Goal: Use online tool/utility: Utilize a website feature to perform a specific function

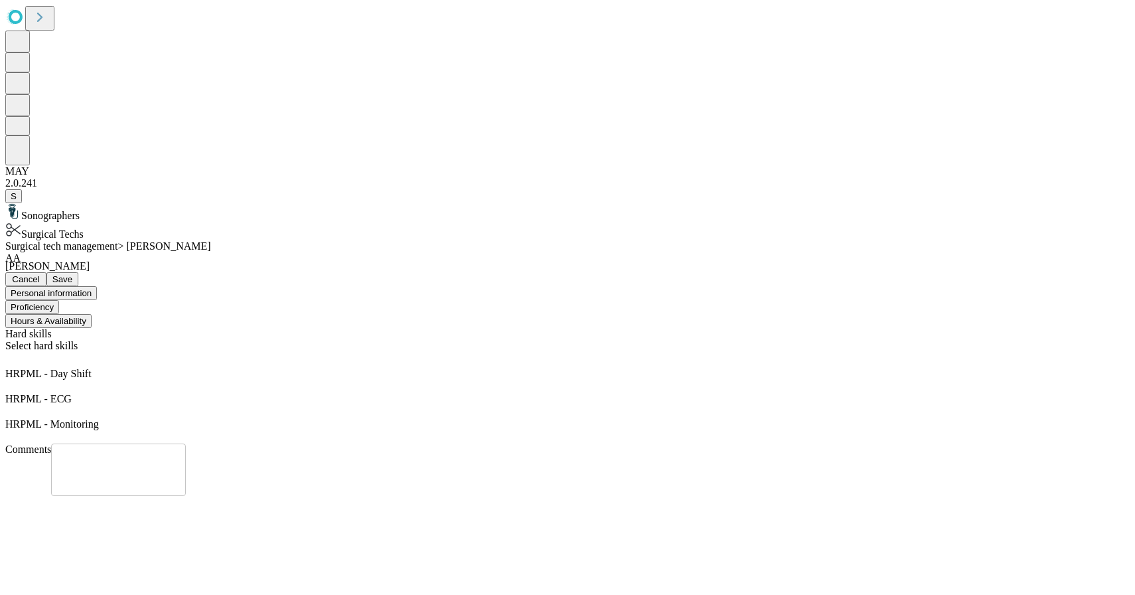
click at [40, 274] on span "Cancel" at bounding box center [26, 279] width 28 height 10
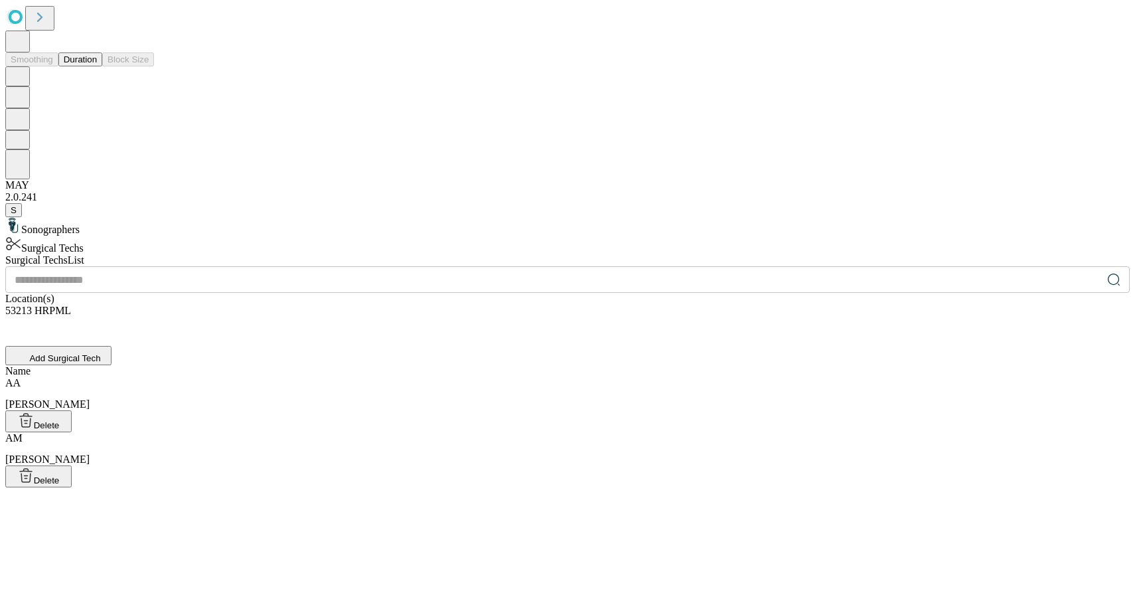
click at [102, 66] on button "Duration" at bounding box center [80, 59] width 44 height 14
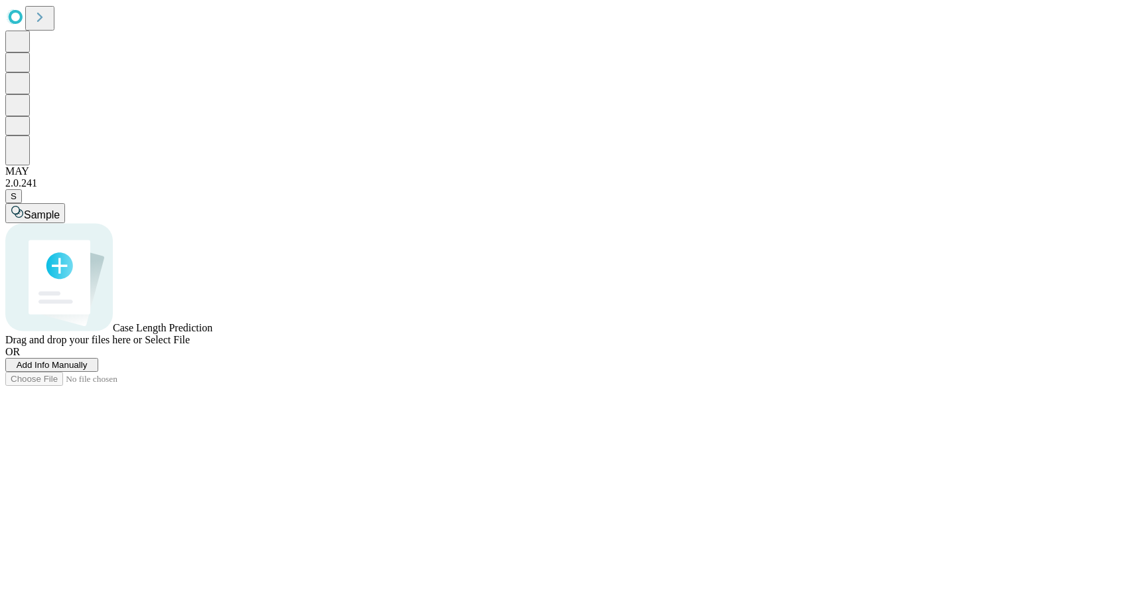
click at [190, 345] on span "Select File" at bounding box center [167, 339] width 45 height 11
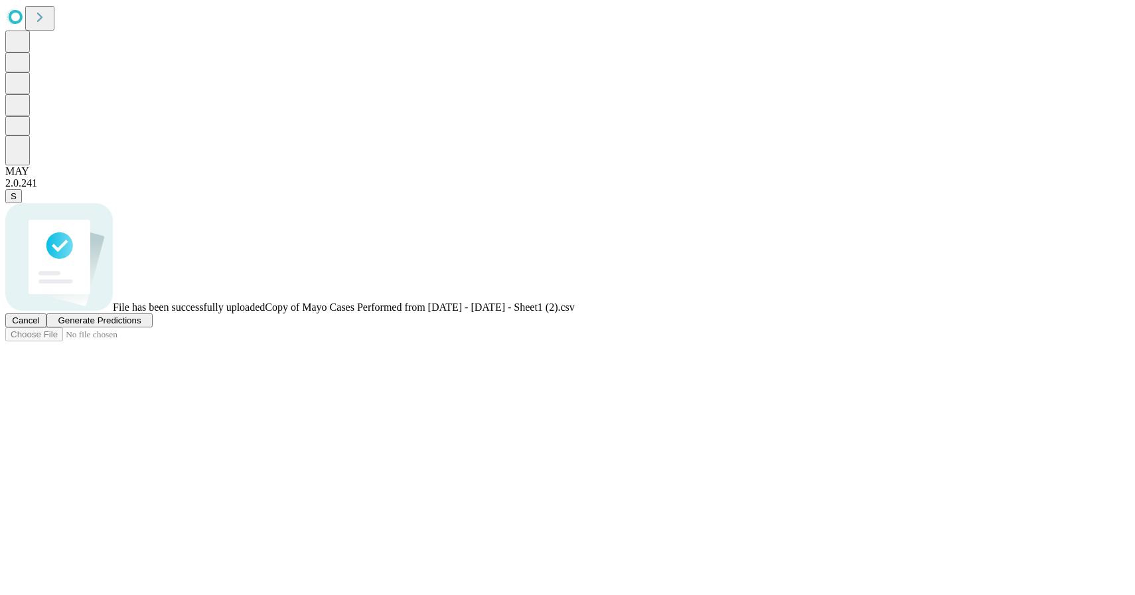
click at [141, 325] on span "Generate Predictions" at bounding box center [99, 320] width 83 height 10
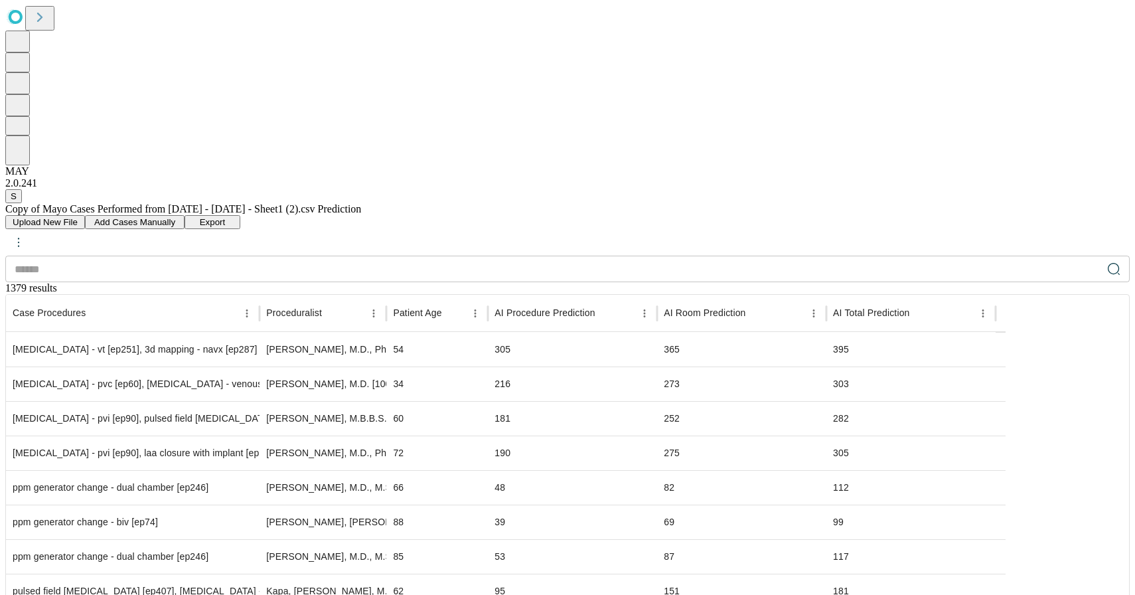
click at [226, 217] on span "Export" at bounding box center [213, 222] width 26 height 10
click at [939, 215] on div "Upload New File Add Cases Manually Export" at bounding box center [567, 235] width 1125 height 40
